Goal: Find specific page/section: Find specific page/section

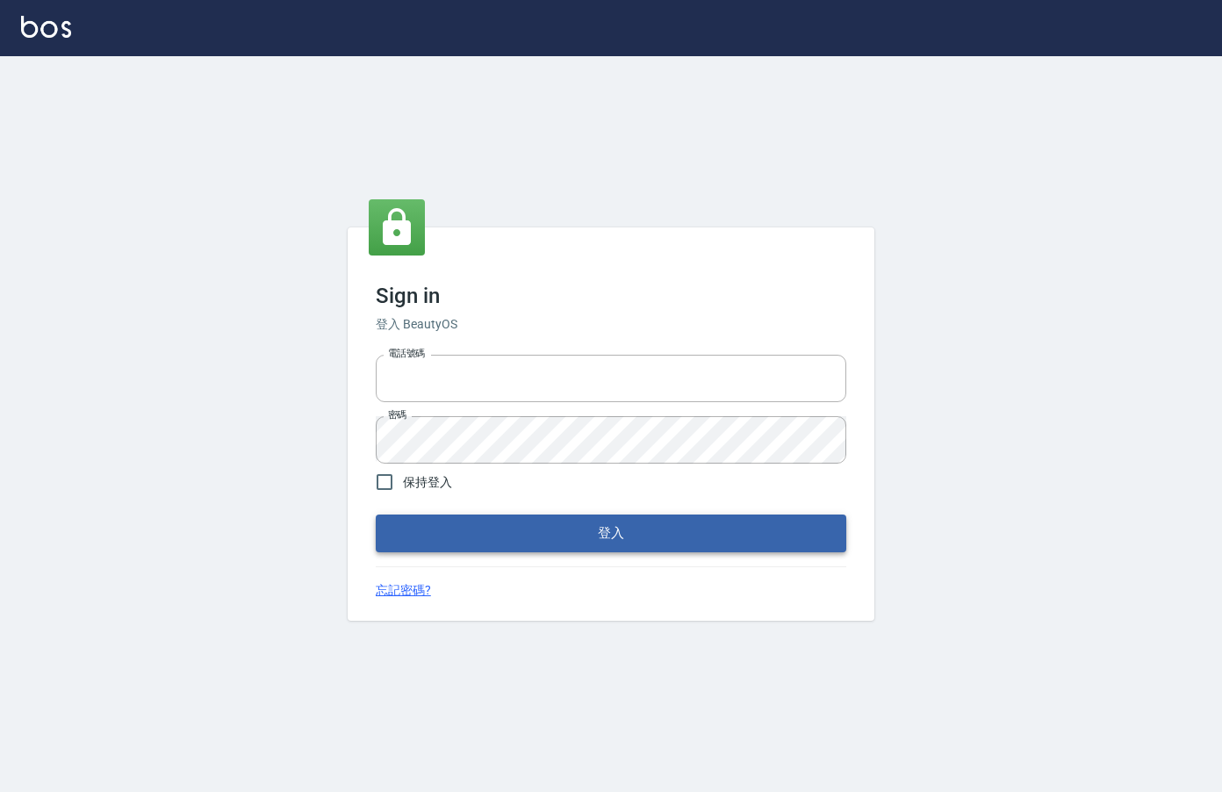
type input "0912850395"
click at [456, 526] on button "登入" at bounding box center [611, 532] width 470 height 37
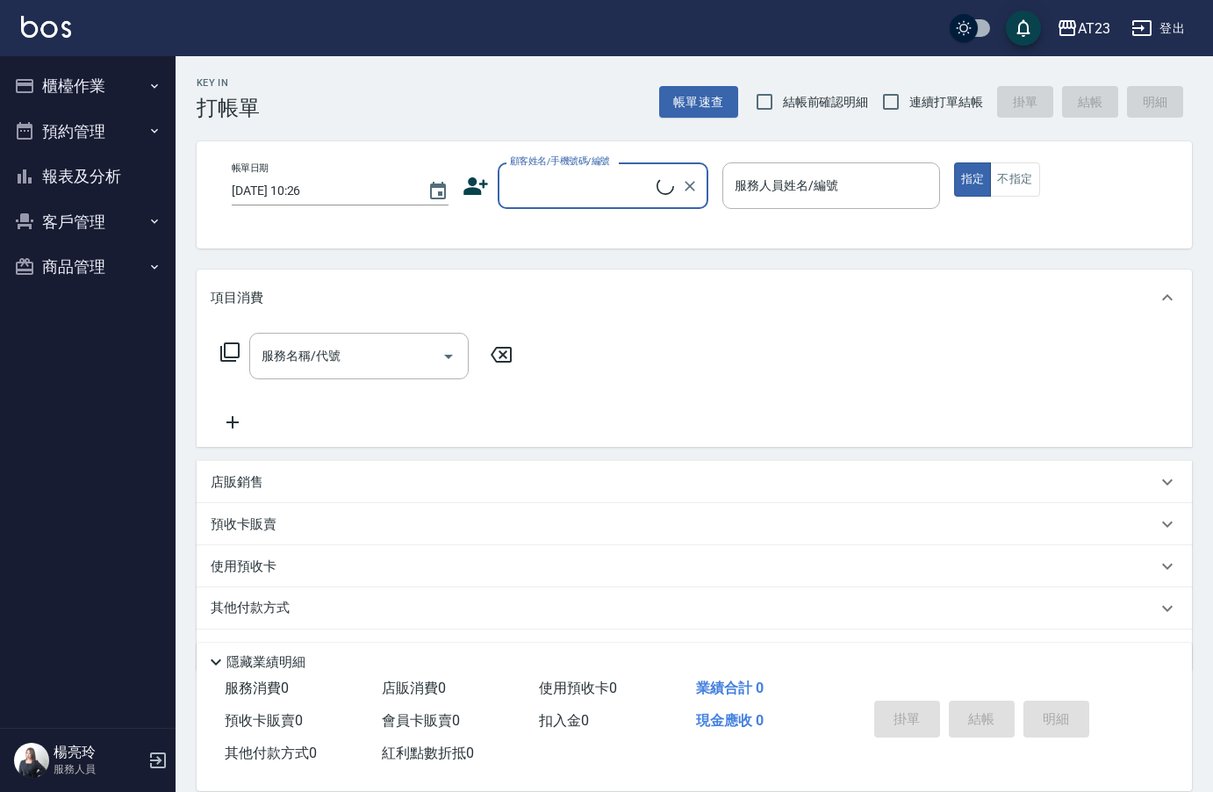
click at [111, 81] on button "櫃檯作業" at bounding box center [87, 86] width 161 height 46
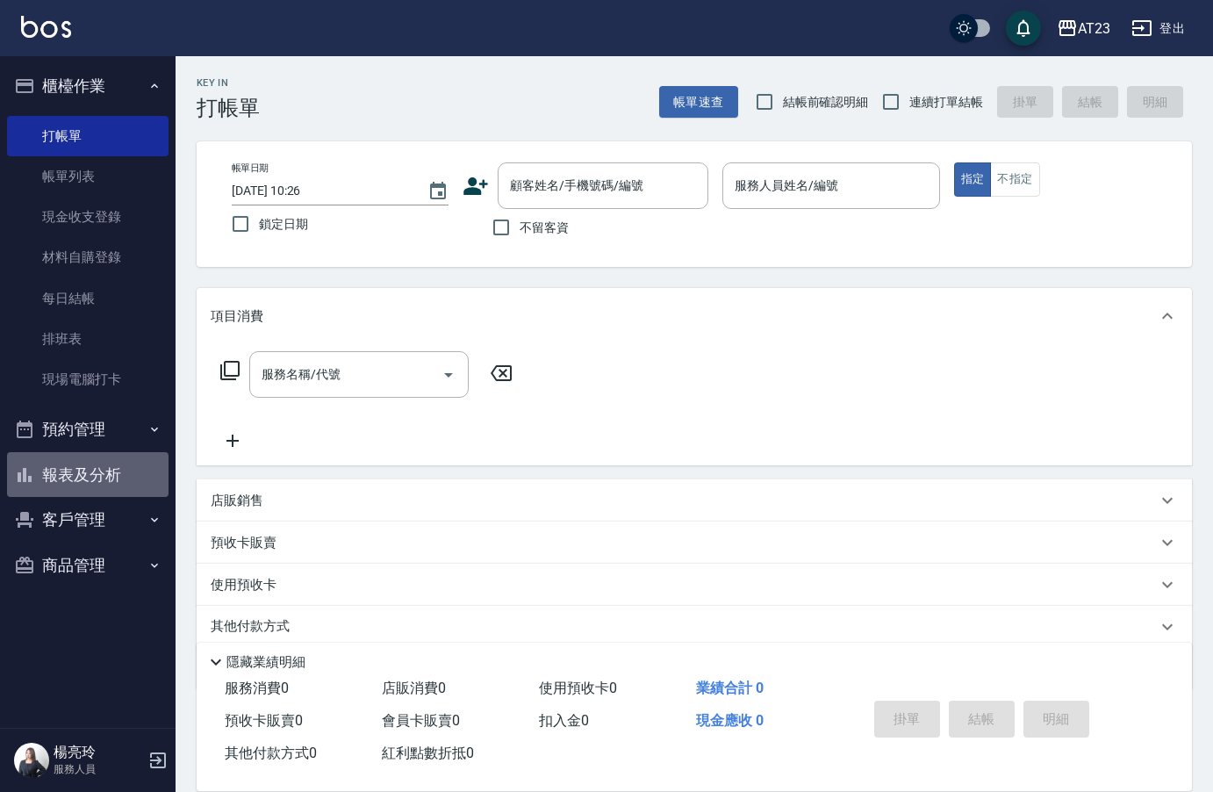
click at [89, 475] on button "報表及分析" at bounding box center [87, 475] width 161 height 46
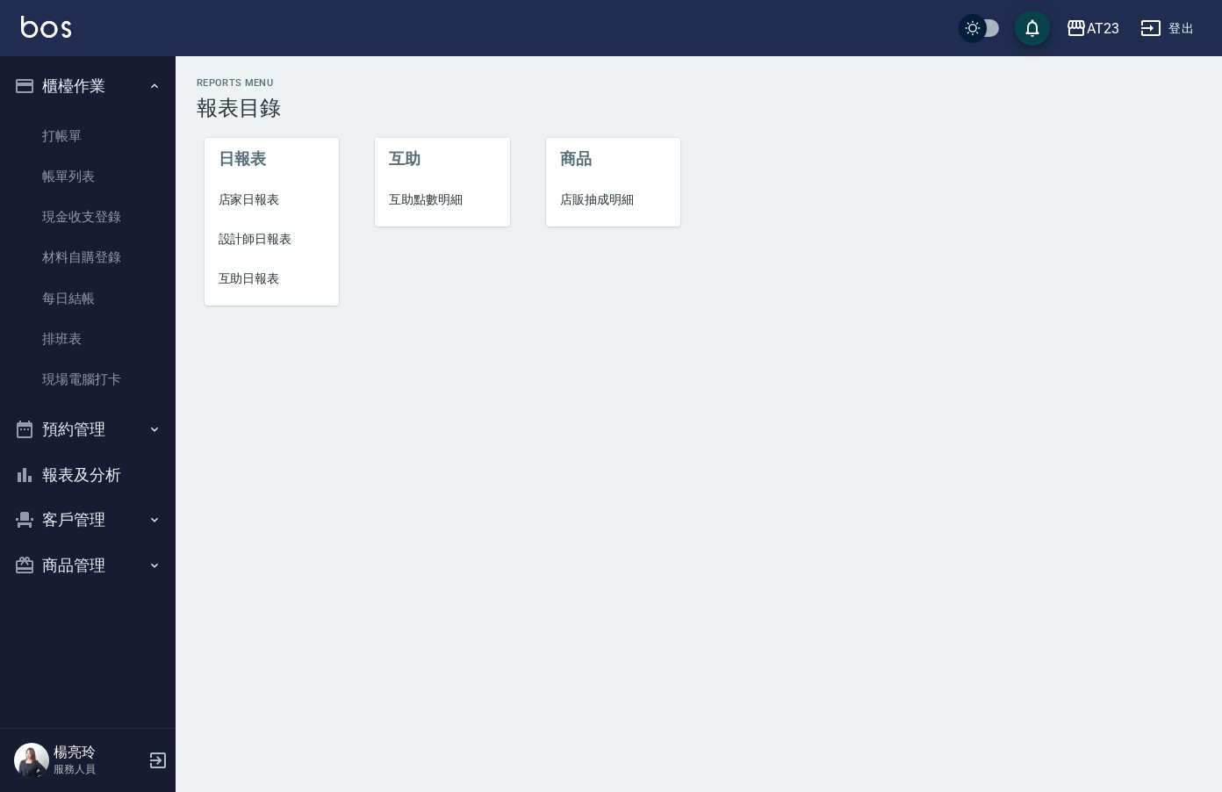
click at [273, 204] on span "店家日報表" at bounding box center [272, 199] width 107 height 18
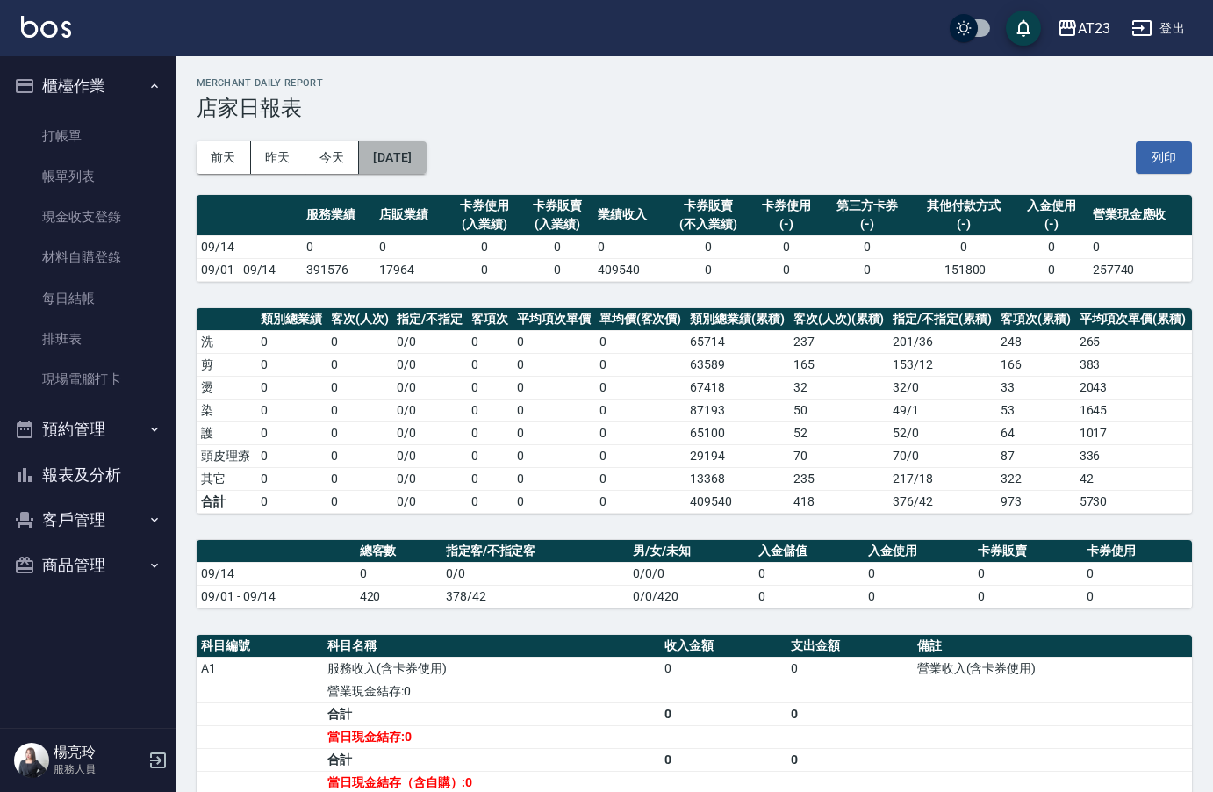
click at [426, 170] on button "[DATE]" at bounding box center [392, 157] width 67 height 32
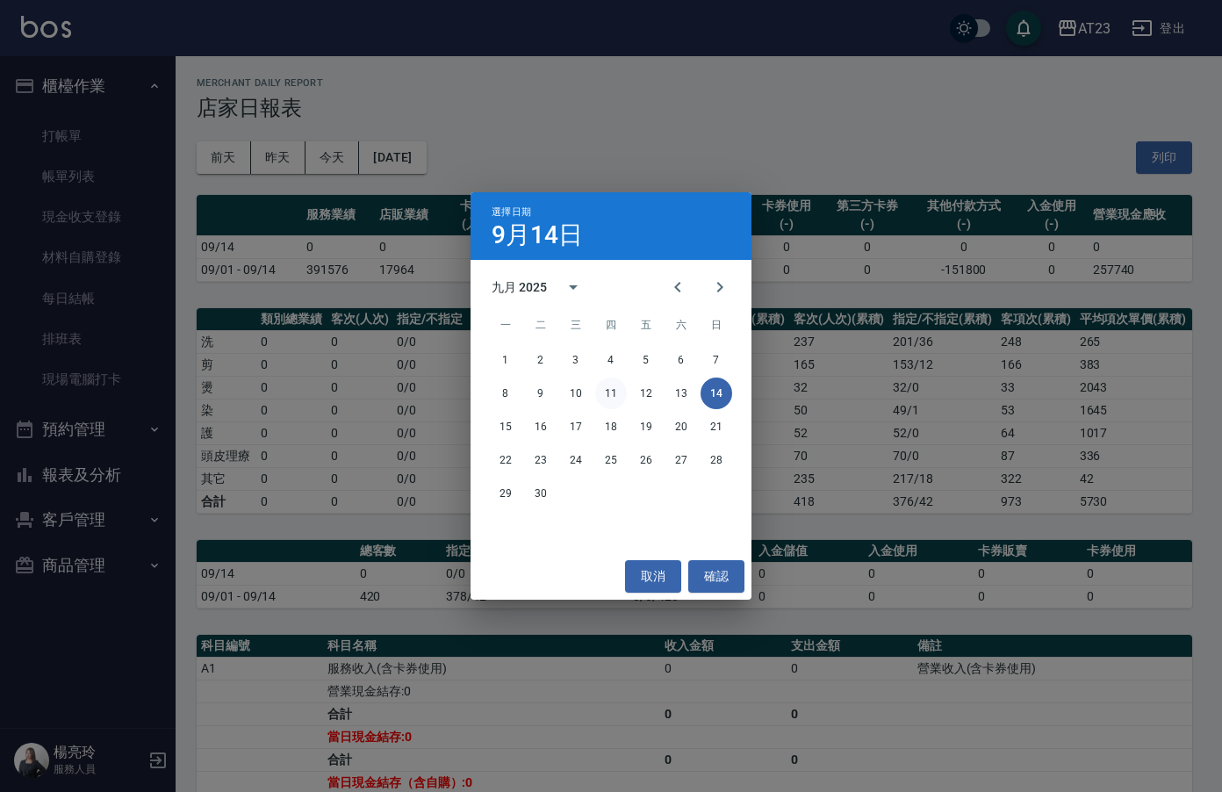
click at [614, 398] on button "11" at bounding box center [611, 393] width 32 height 32
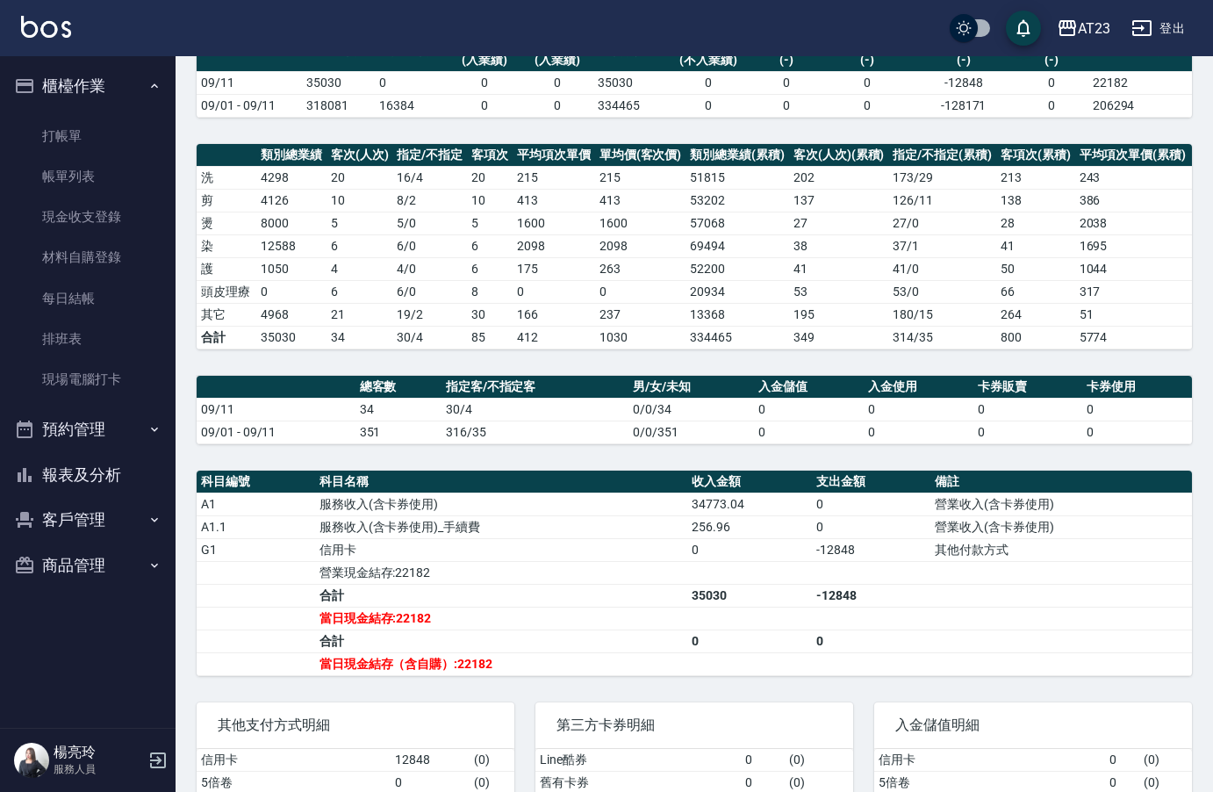
scroll to position [263, 0]
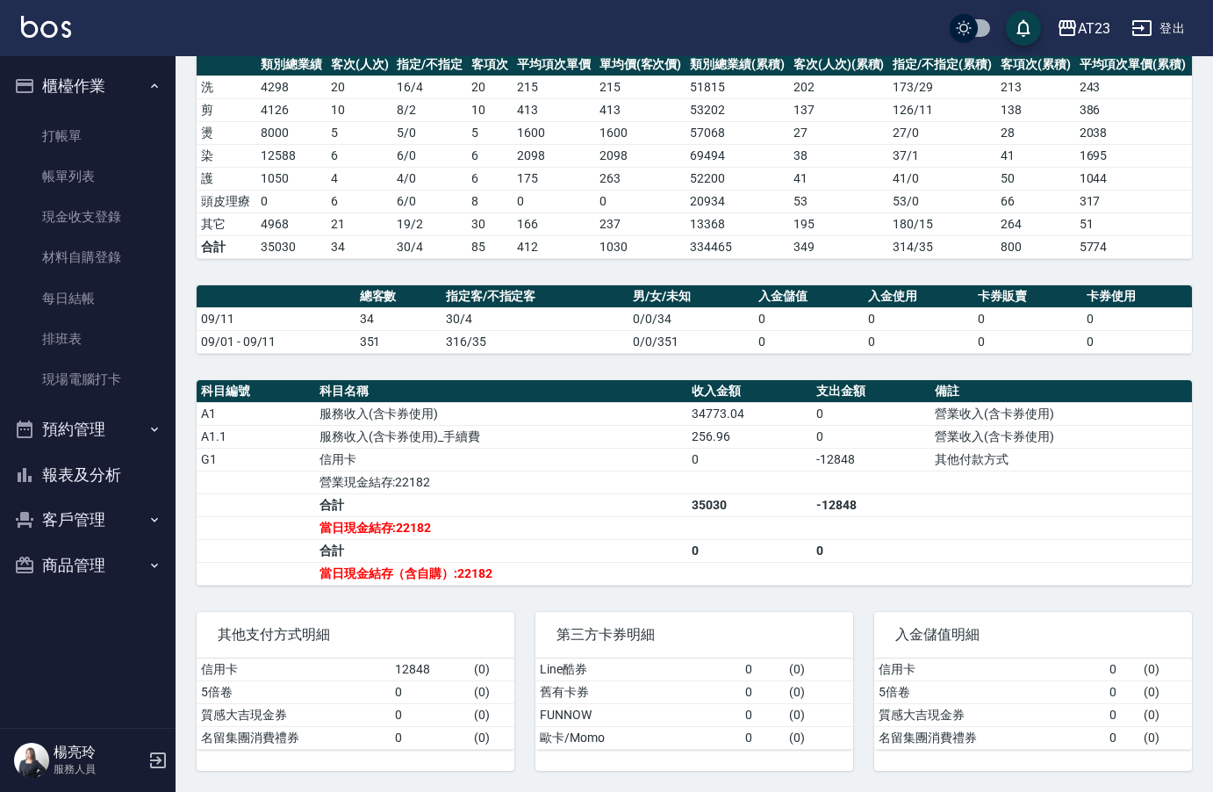
click at [691, 524] on td "a dense table" at bounding box center [750, 527] width 126 height 23
drag, startPoint x: 83, startPoint y: 330, endPoint x: 89, endPoint y: 305, distance: 25.1
click at [83, 330] on link "排班表" at bounding box center [87, 339] width 161 height 40
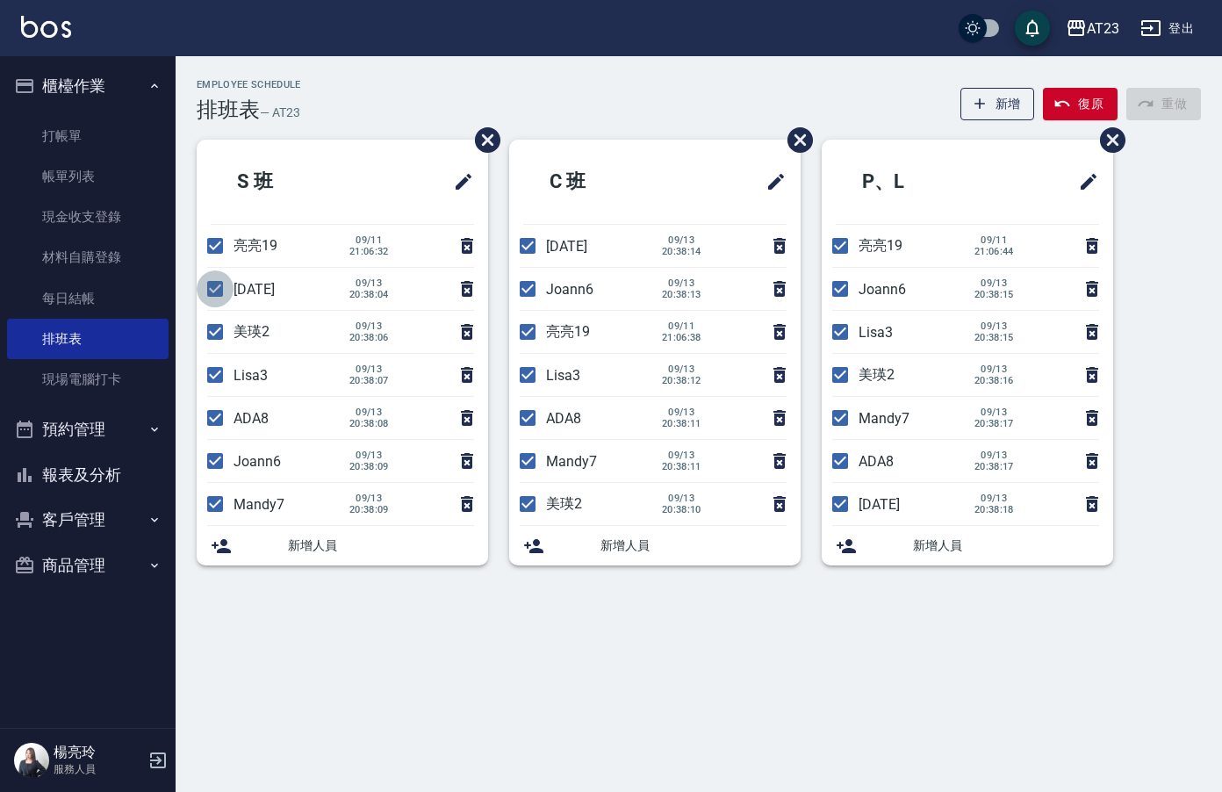
click at [222, 284] on input "checkbox" at bounding box center [215, 288] width 37 height 37
checkbox input "false"
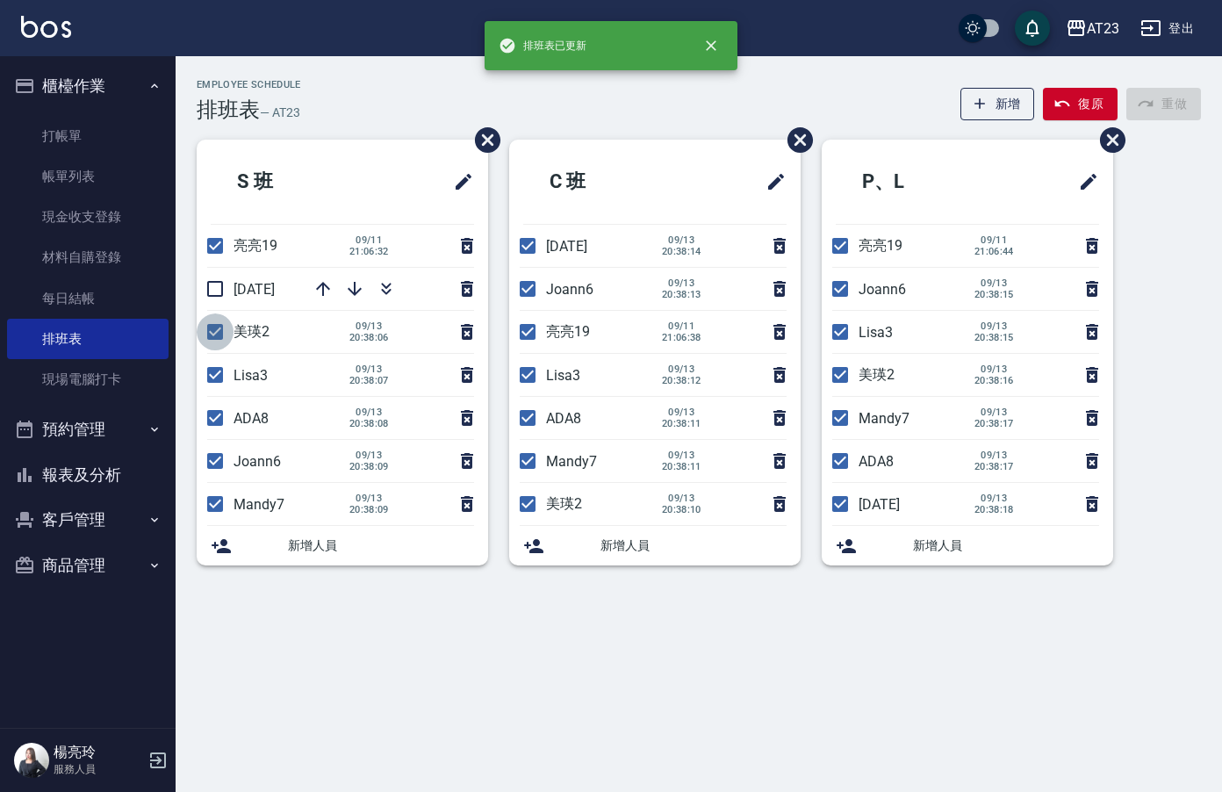
click at [211, 346] on input "checkbox" at bounding box center [215, 331] width 37 height 37
checkbox input "false"
click at [207, 372] on input "checkbox" at bounding box center [215, 374] width 37 height 37
checkbox input "false"
click at [217, 423] on input "checkbox" at bounding box center [215, 417] width 37 height 37
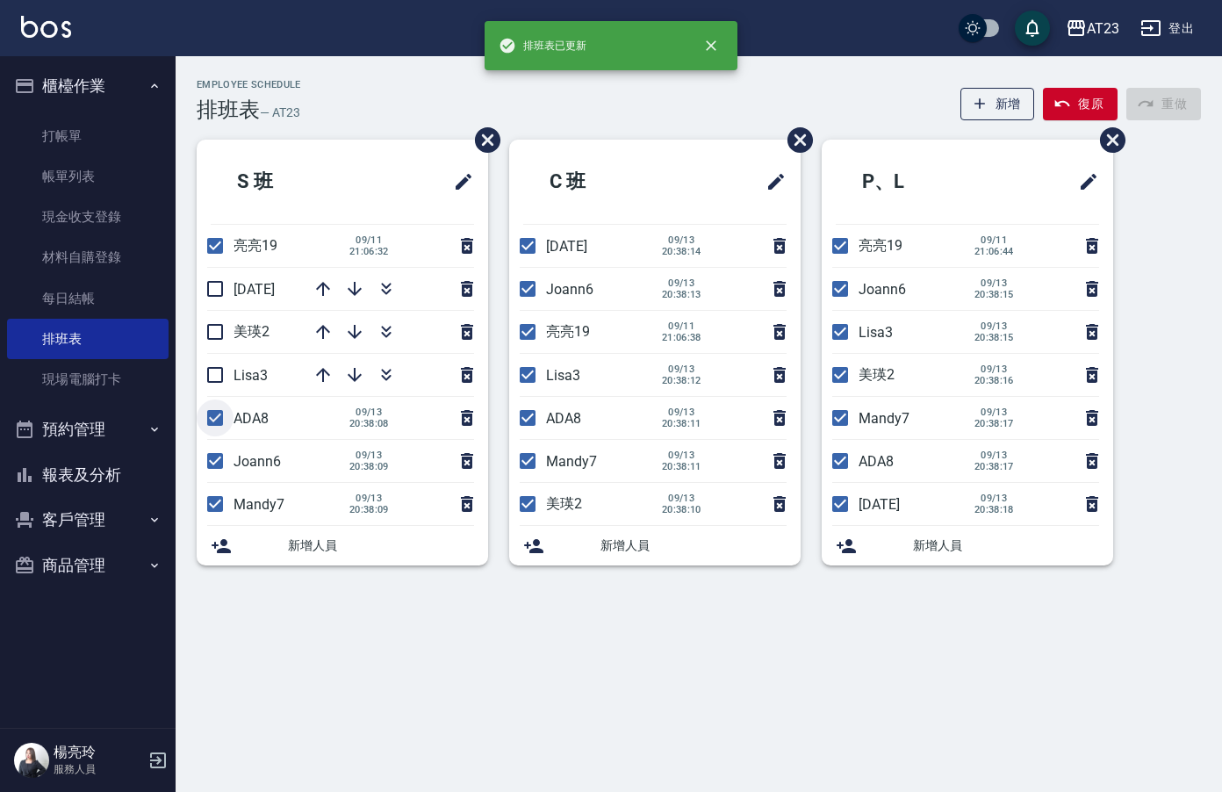
checkbox input "false"
click at [212, 513] on input "checkbox" at bounding box center [215, 503] width 37 height 37
checkbox input "false"
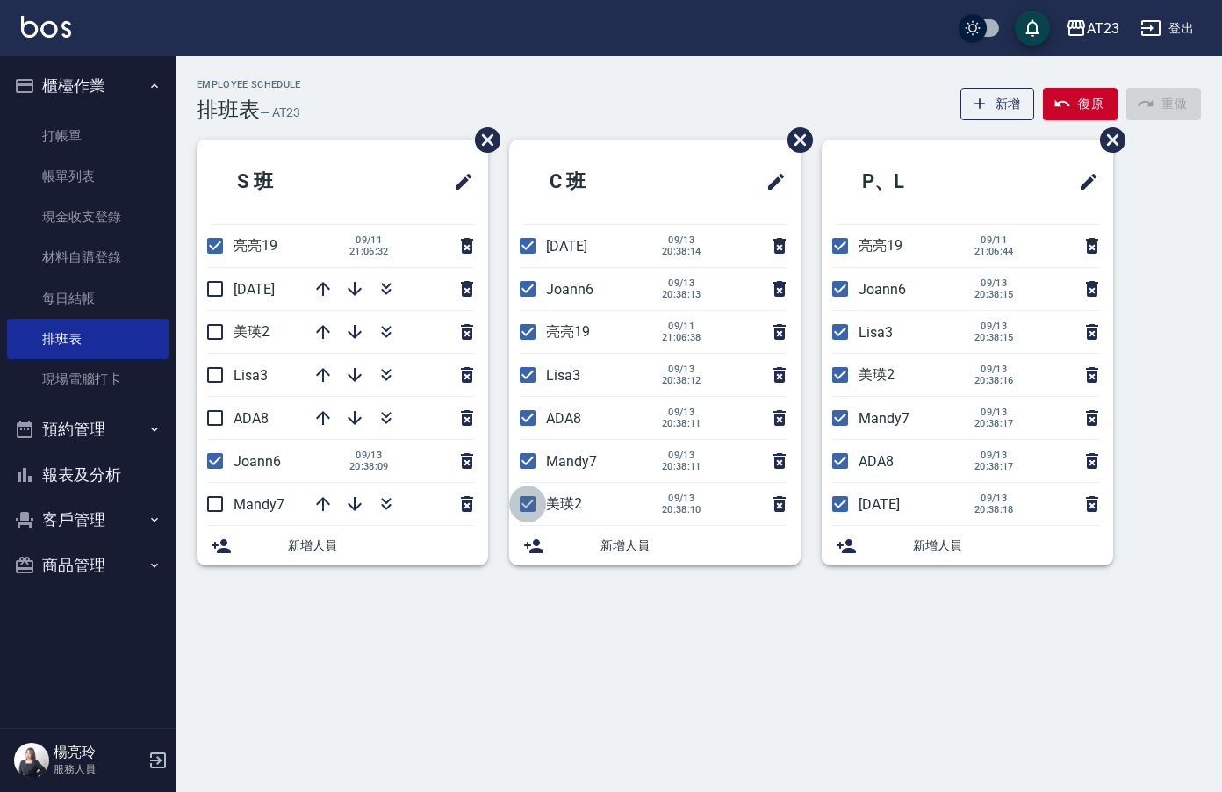
click at [534, 512] on input "checkbox" at bounding box center [527, 503] width 37 height 37
checkbox input "false"
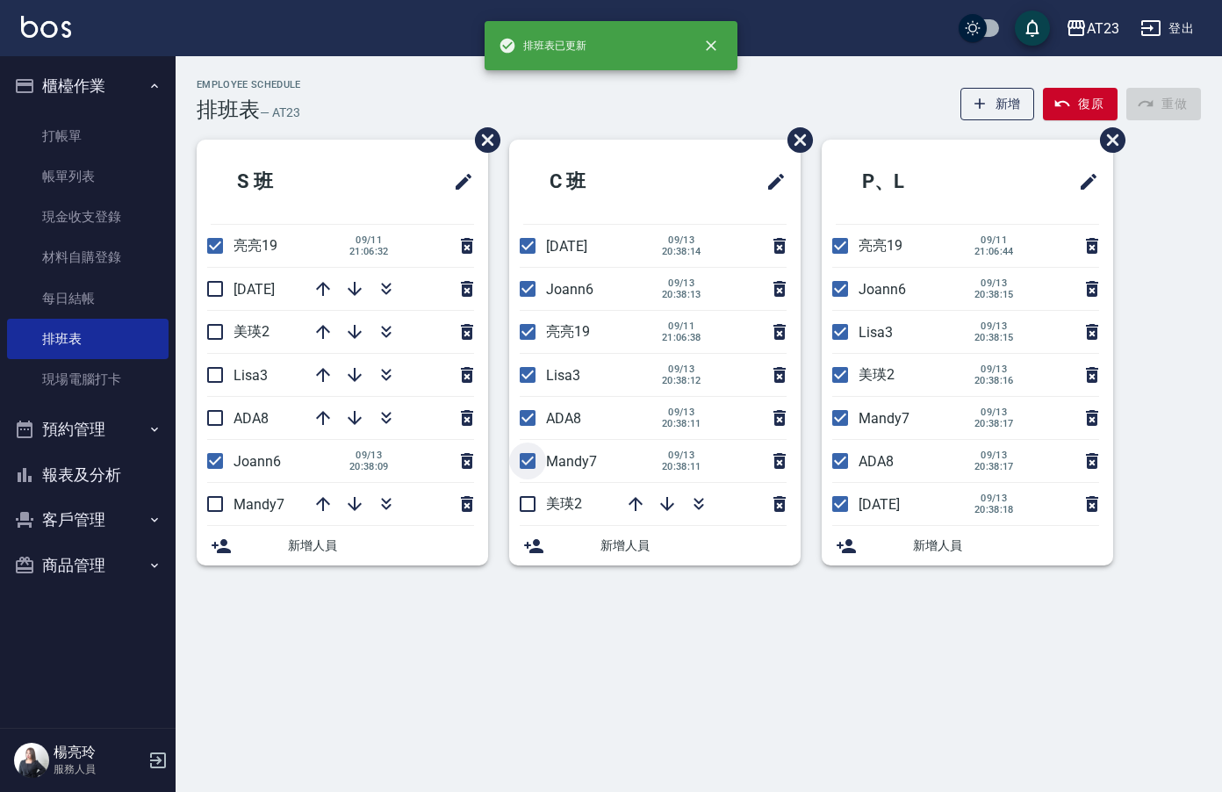
click at [534, 462] on input "checkbox" at bounding box center [527, 460] width 37 height 37
checkbox input "false"
drag, startPoint x: 520, startPoint y: 415, endPoint x: 538, endPoint y: 366, distance: 52.2
click at [521, 413] on input "checkbox" at bounding box center [527, 417] width 37 height 37
checkbox input "false"
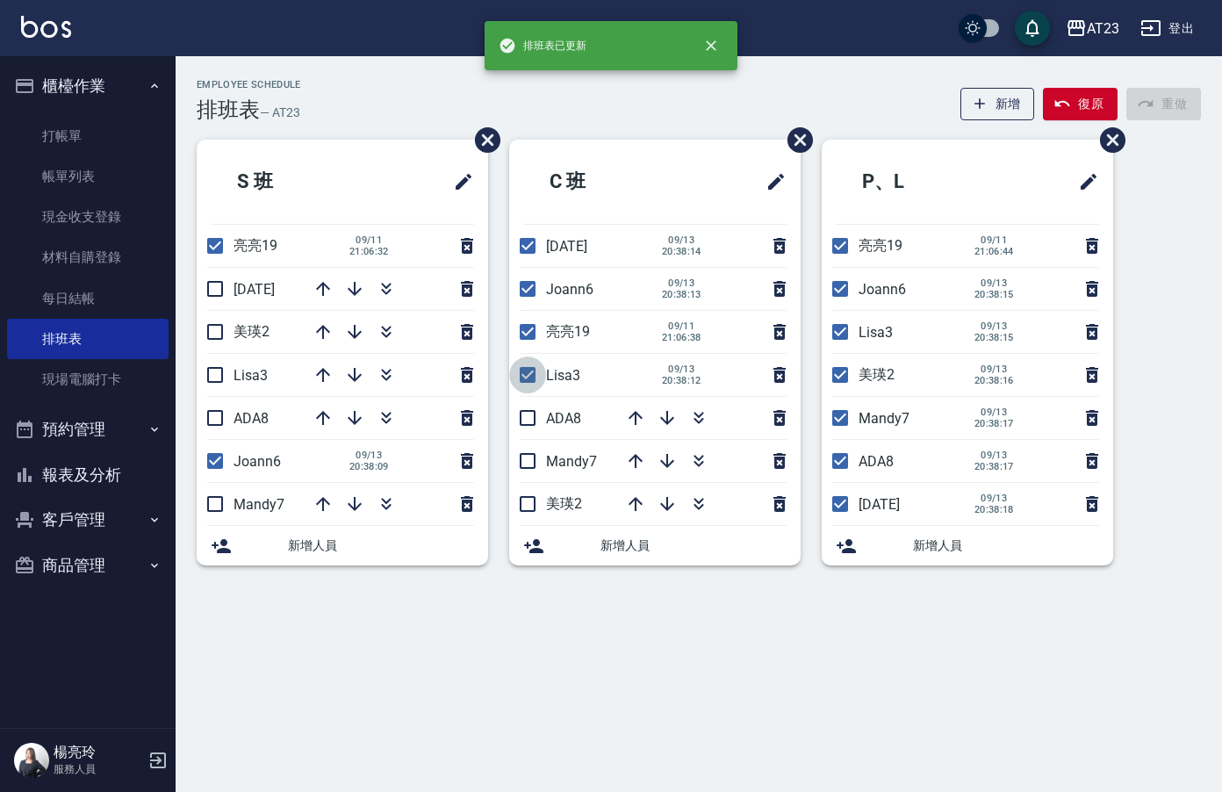
click at [538, 366] on input "checkbox" at bounding box center [527, 374] width 37 height 37
checkbox input "false"
click at [525, 250] on input "checkbox" at bounding box center [527, 245] width 37 height 37
checkbox input "false"
click at [839, 336] on input "checkbox" at bounding box center [839, 331] width 37 height 37
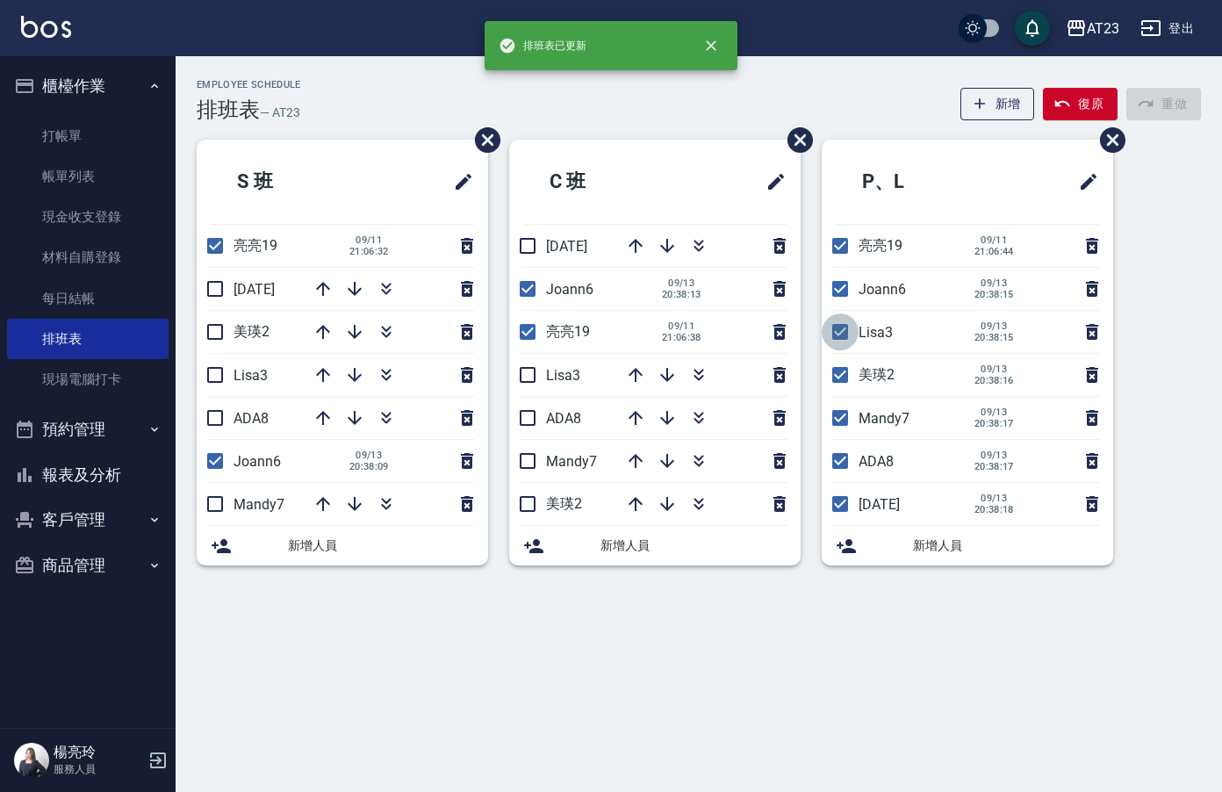
checkbox input "false"
click at [835, 377] on input "checkbox" at bounding box center [839, 374] width 37 height 37
checkbox input "false"
click at [843, 426] on input "checkbox" at bounding box center [839, 417] width 37 height 37
checkbox input "false"
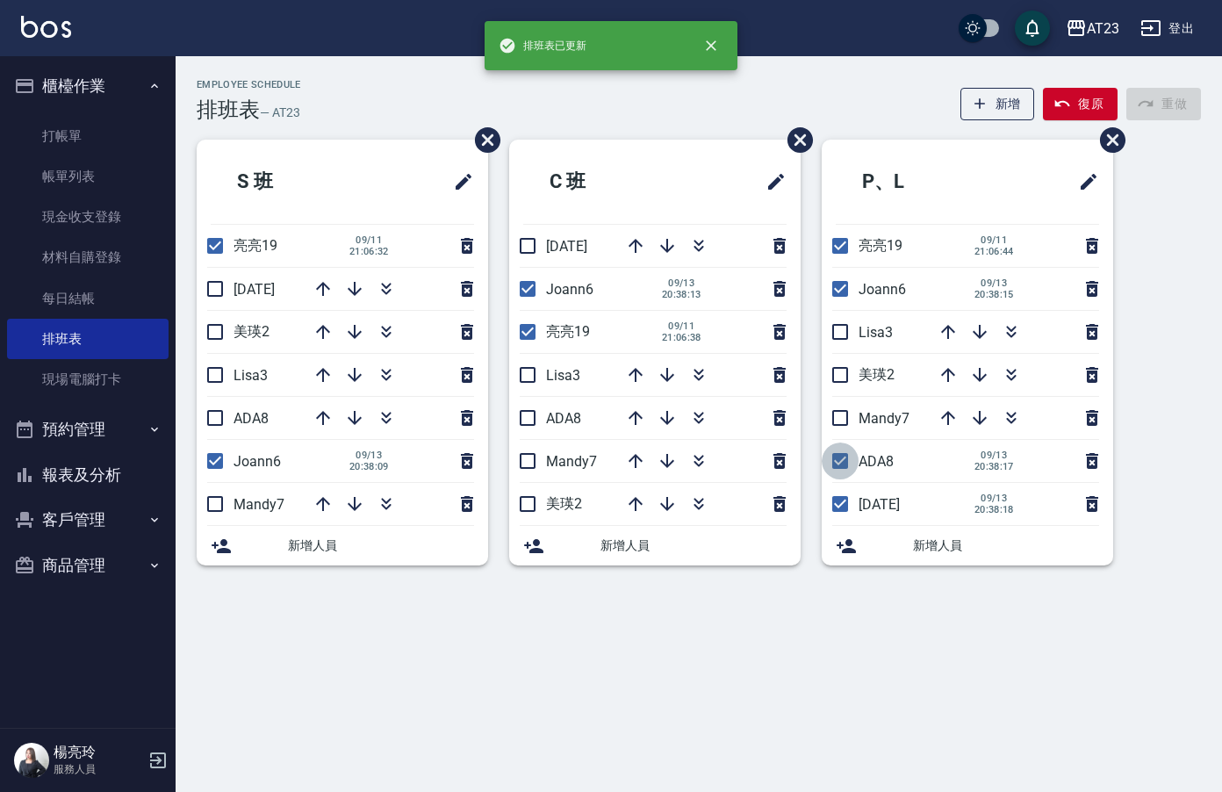
click at [838, 467] on input "checkbox" at bounding box center [839, 460] width 37 height 37
checkbox input "false"
click at [839, 513] on input "checkbox" at bounding box center [839, 503] width 37 height 37
checkbox input "false"
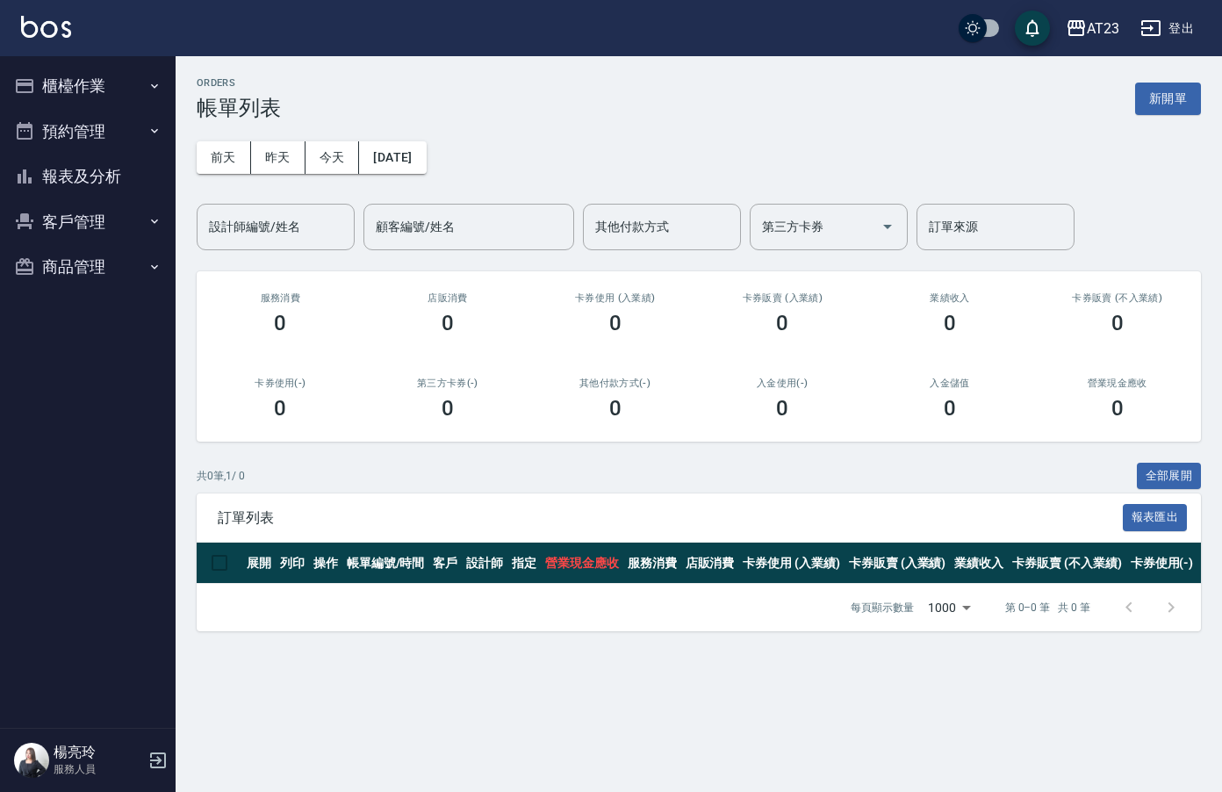
click at [97, 74] on button "櫃檯作業" at bounding box center [87, 86] width 161 height 46
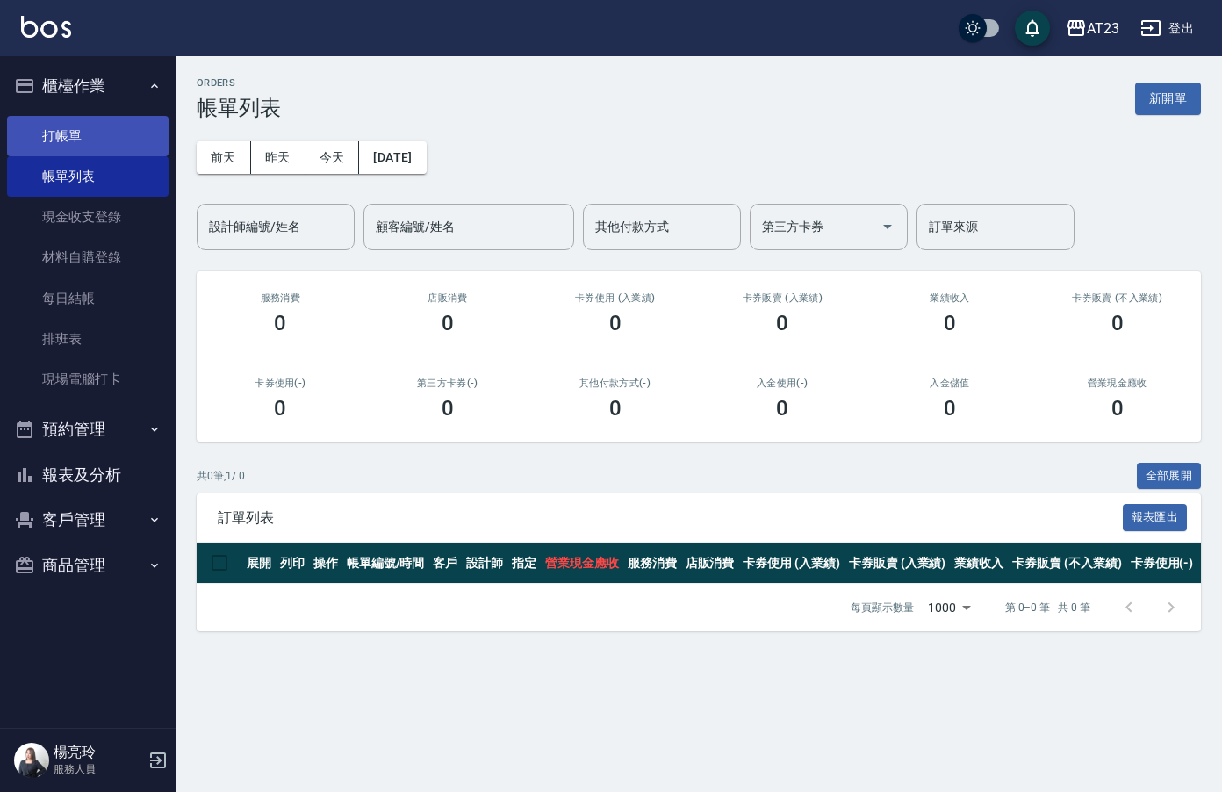
click at [97, 133] on link "打帳單" at bounding box center [87, 136] width 161 height 40
